Goal: Find contact information: Find contact information

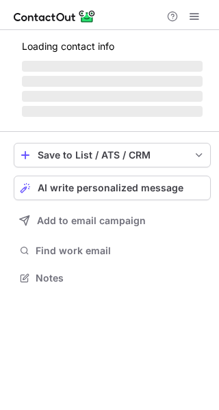
scroll to position [286, 219]
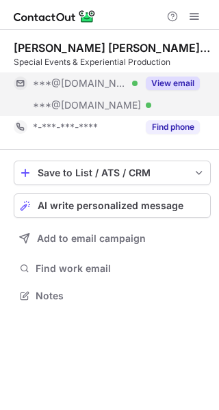
click at [174, 85] on button "View email" at bounding box center [173, 84] width 54 height 14
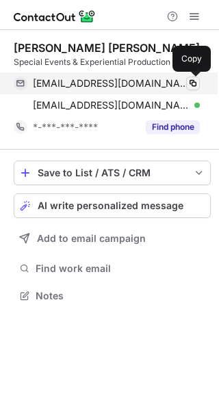
click at [189, 85] on span at bounding box center [192, 83] width 11 height 11
